Goal: Find specific page/section: Find specific page/section

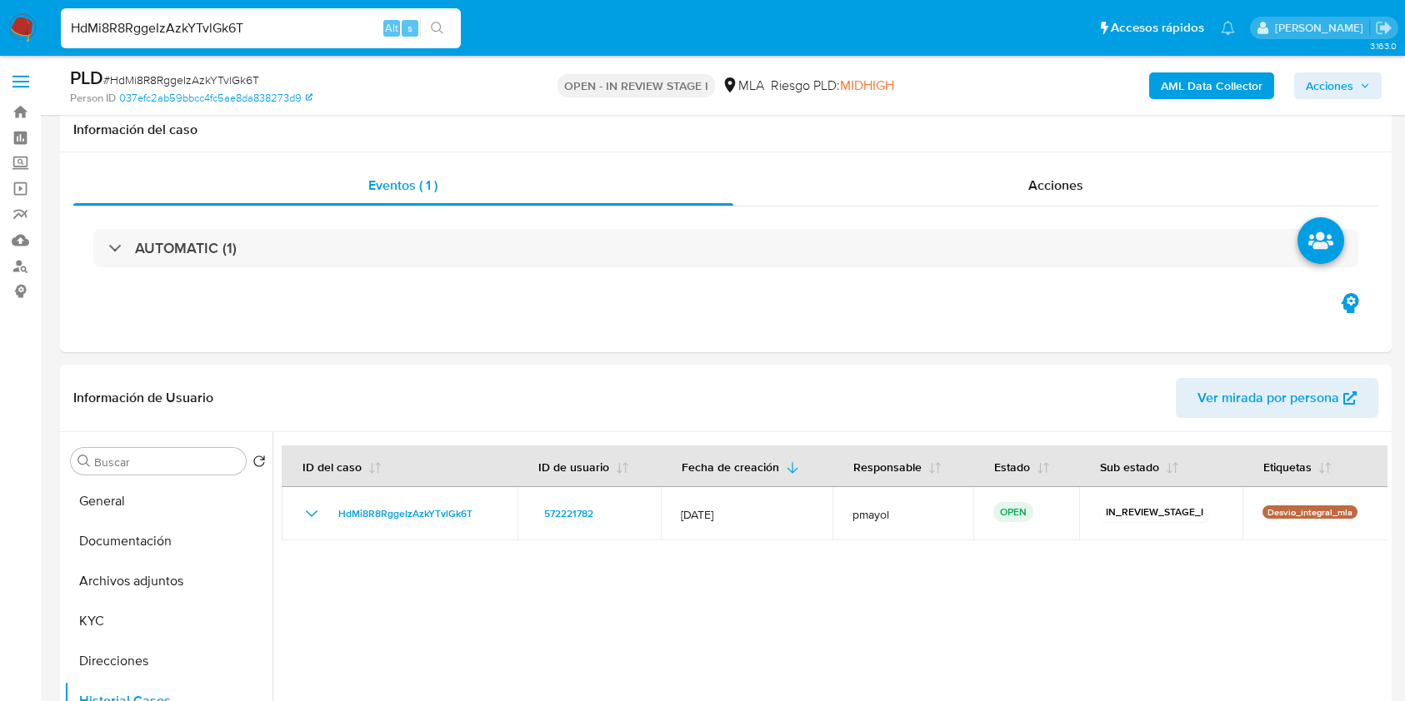
select select "10"
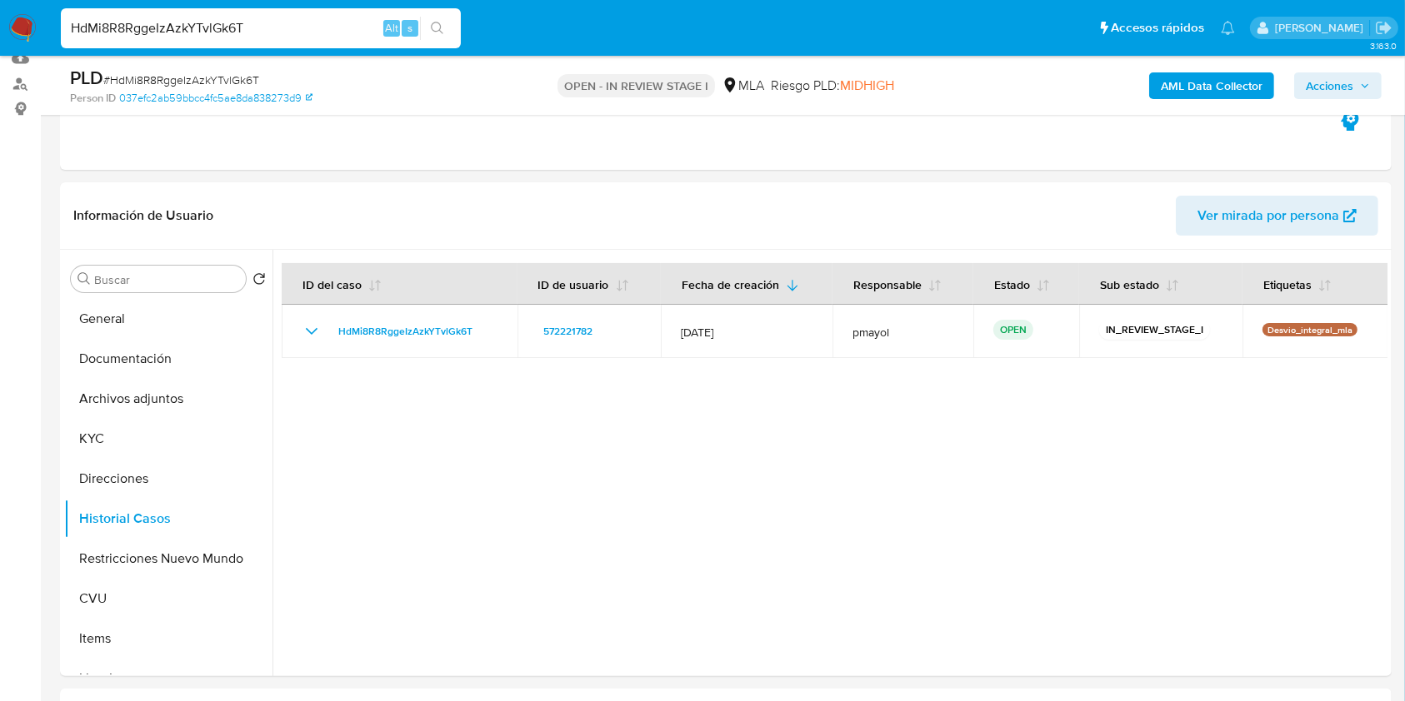
scroll to position [941, 0]
click at [18, 26] on img at bounding box center [22, 28] width 28 height 28
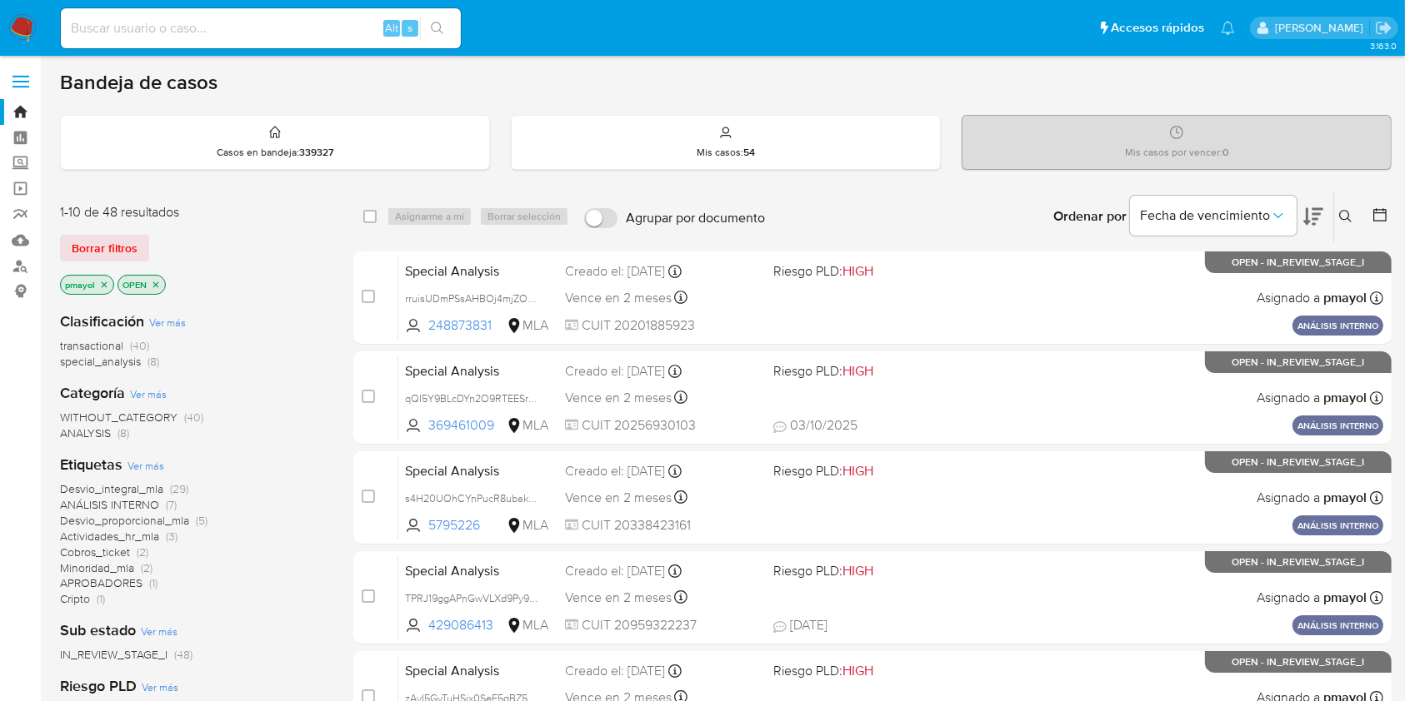
click at [28, 22] on img at bounding box center [22, 28] width 28 height 28
